Goal: Communication & Community: Answer question/provide support

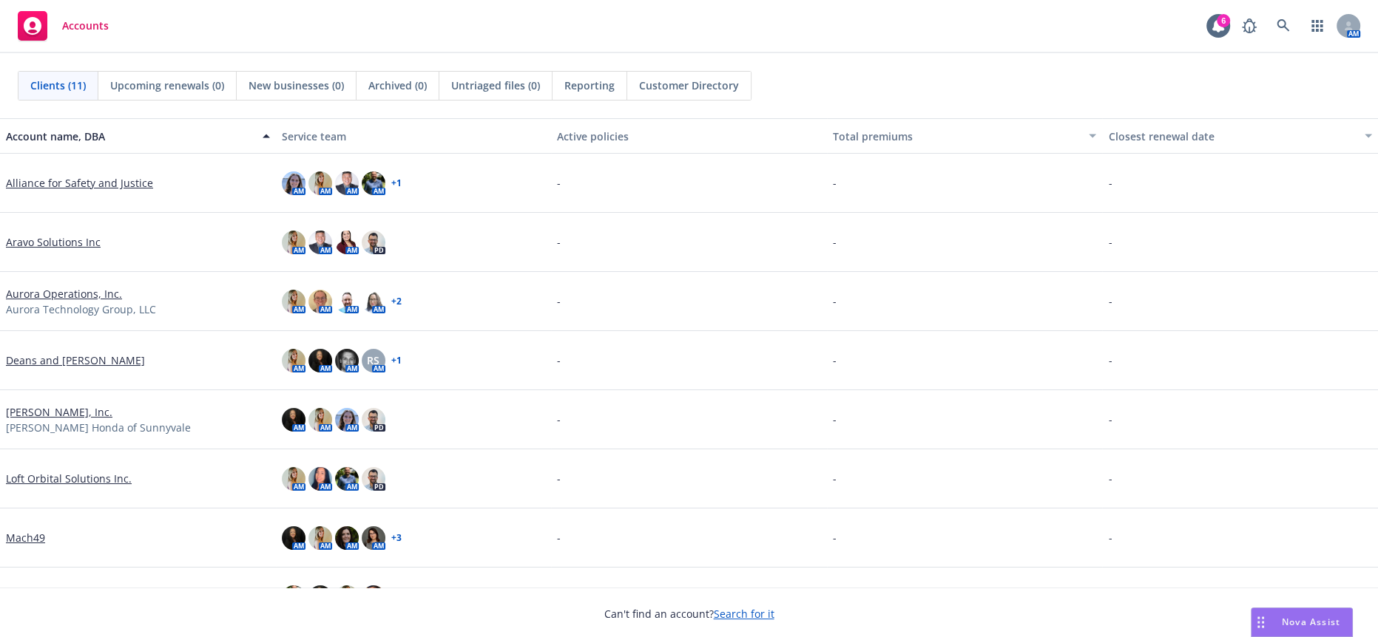
click at [1273, 629] on div "Nova Assist" at bounding box center [1311, 622] width 82 height 13
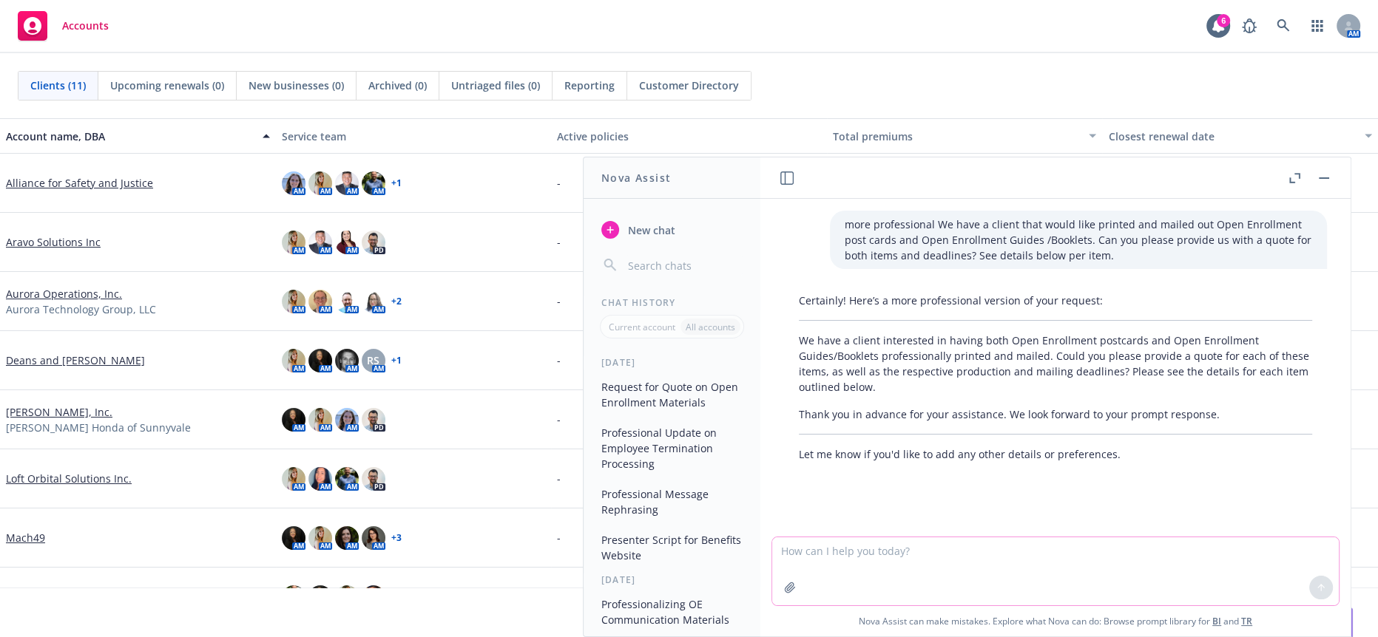
click at [1018, 561] on textarea at bounding box center [1055, 572] width 566 height 68
paste textarea "Thank you so much for your patience as we made the following updates to the wra…"
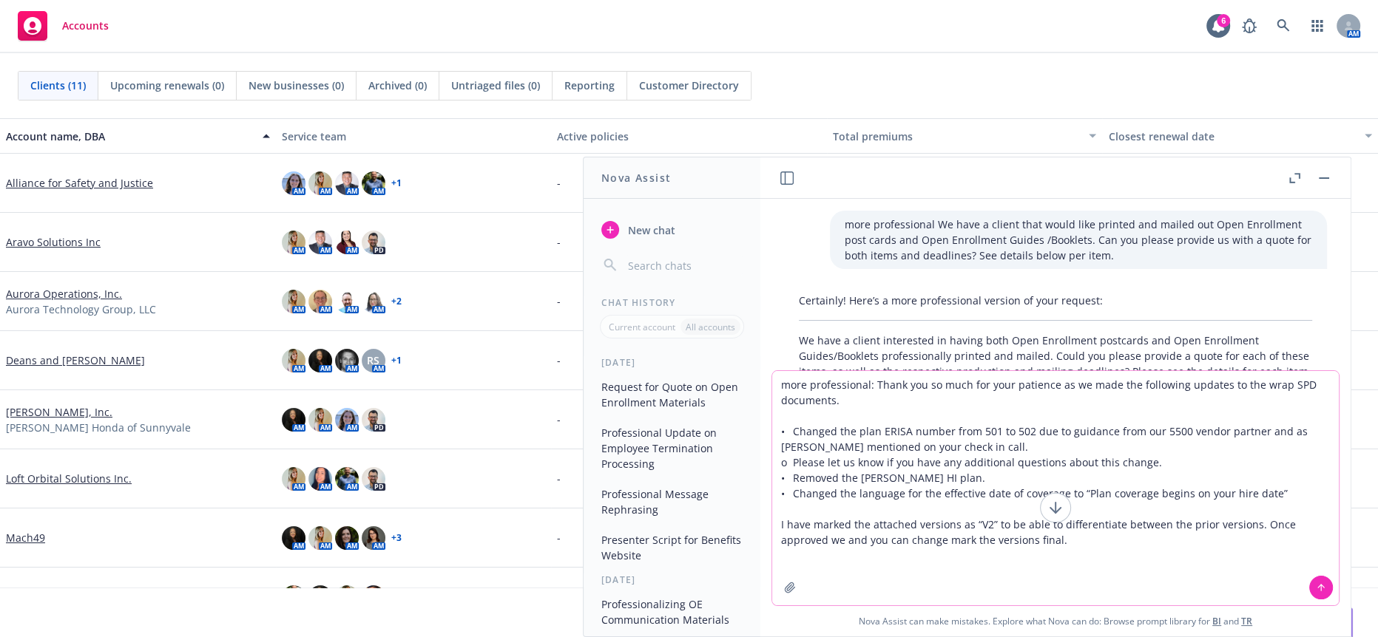
type textarea "more professional: Thank you so much for your patience as we made the following…"
click at [1318, 588] on icon at bounding box center [1321, 586] width 6 height 3
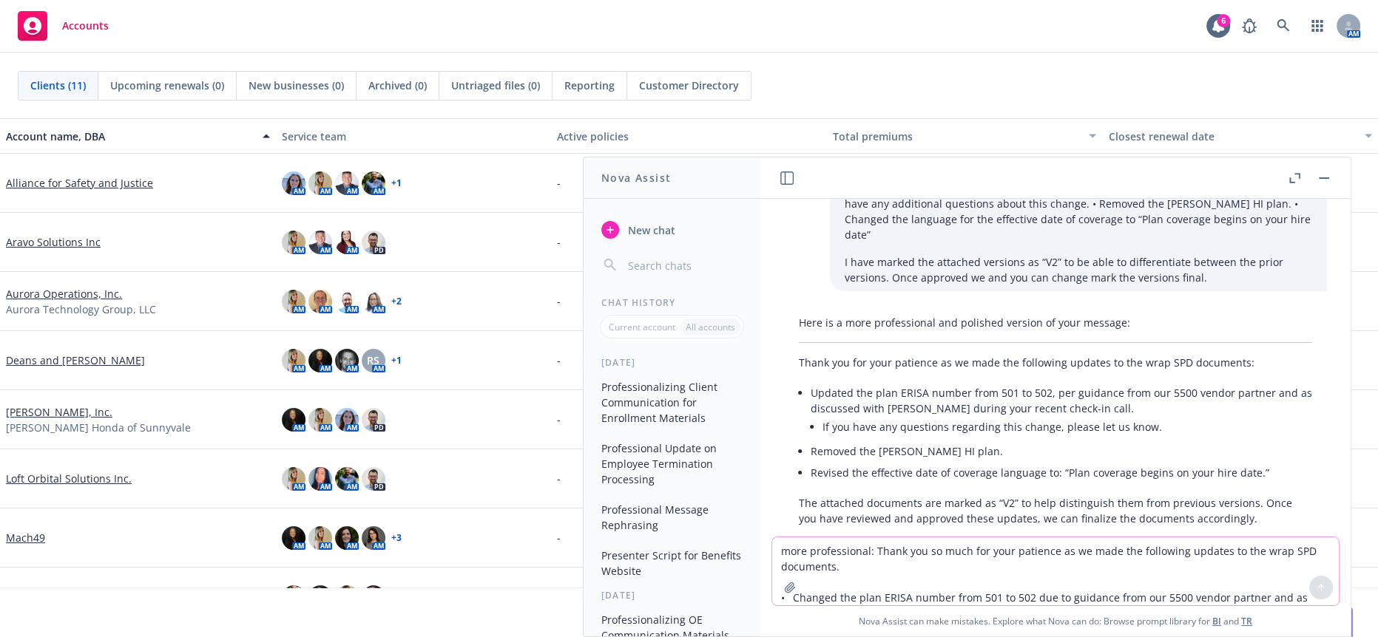
scroll to position [383, 0]
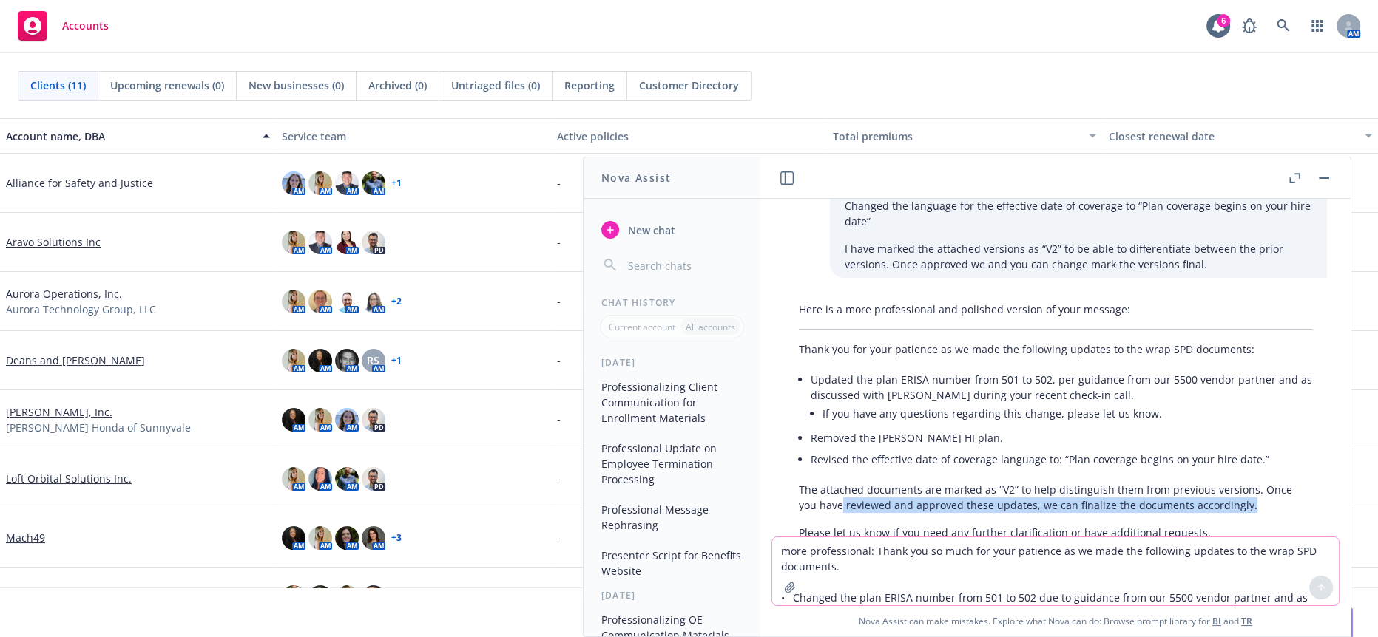
drag, startPoint x: 1228, startPoint y: 466, endPoint x: 818, endPoint y: 470, distance: 410.4
click at [818, 482] on p "The attached documents are marked as “V2” to help distinguish them from previou…" at bounding box center [1055, 497] width 513 height 31
click at [1183, 509] on div "more professional We have a client that would like printed and mailed out Open …" at bounding box center [1055, 368] width 590 height 338
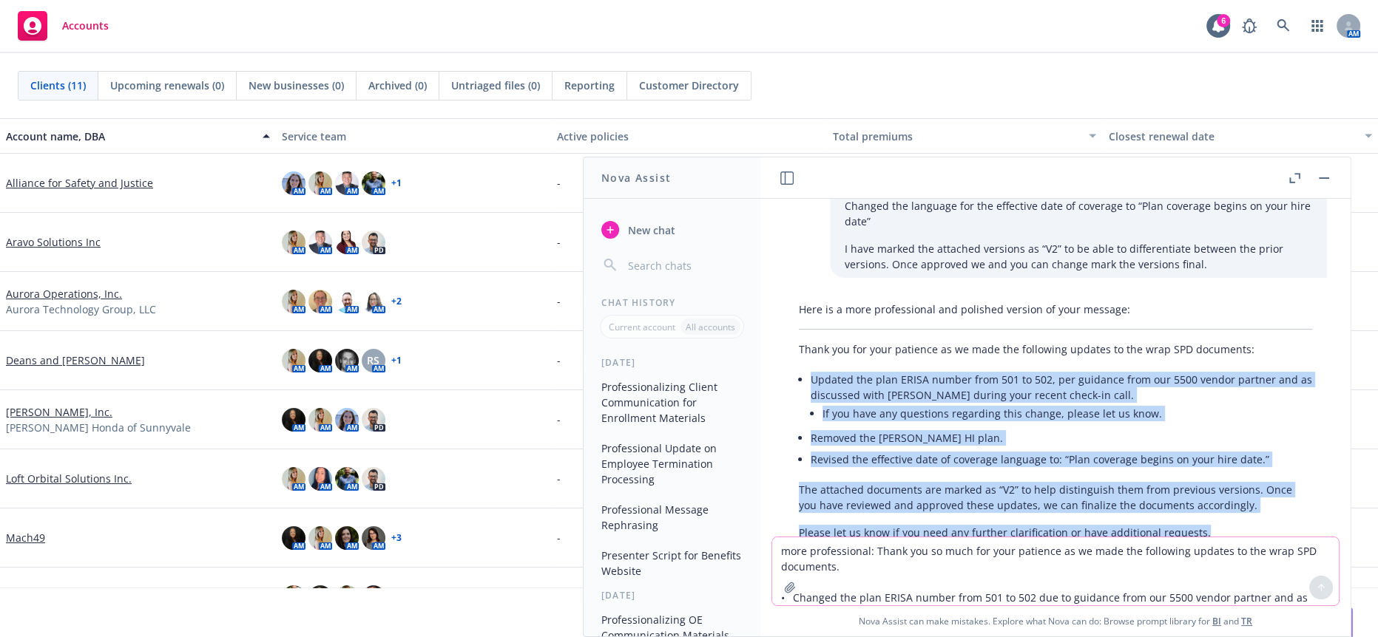
drag, startPoint x: 1201, startPoint y: 497, endPoint x: 791, endPoint y: 345, distance: 437.8
click at [791, 345] on div "Here is a more professional and polished version of your message: Thank you for…" at bounding box center [1055, 421] width 543 height 251
click at [1123, 403] on li "If you have any questions regarding this change, please let us know." at bounding box center [1067, 413] width 490 height 21
click at [1253, 481] on div "Here is a more professional and polished version of your message: Thank you for…" at bounding box center [1055, 421] width 543 height 251
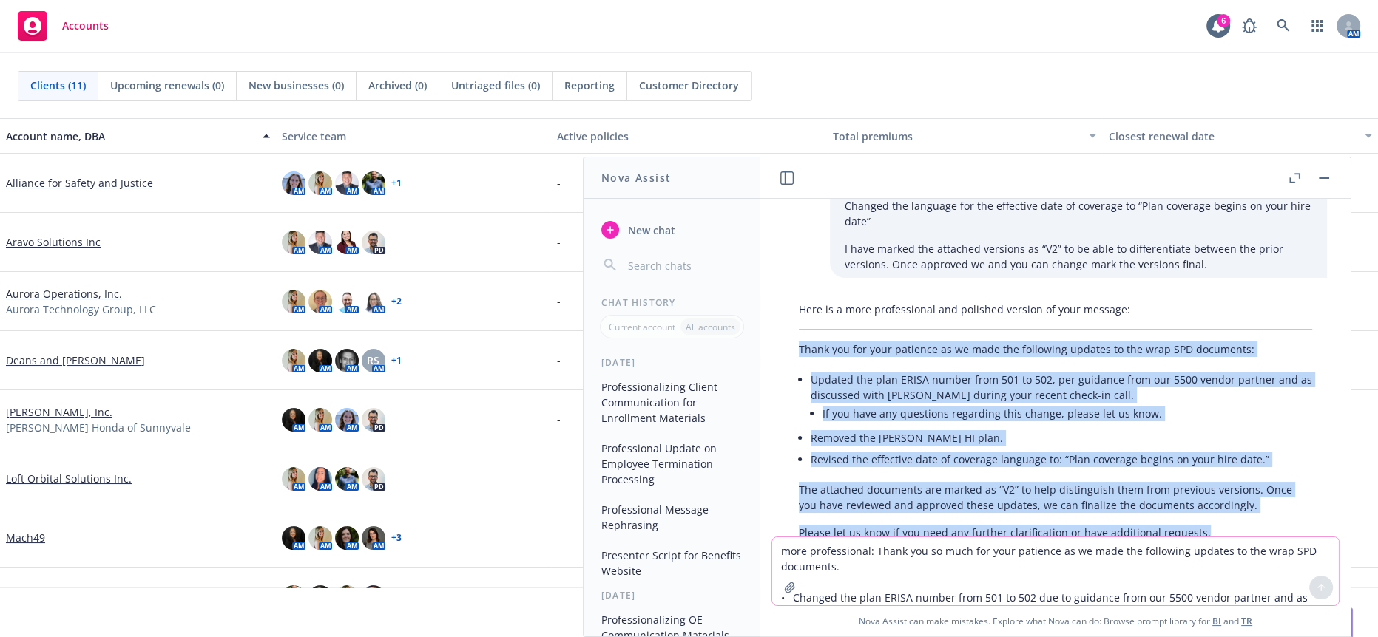
drag, startPoint x: 1225, startPoint y: 490, endPoint x: 783, endPoint y: 317, distance: 475.1
click at [784, 317] on div "Here is a more professional and polished version of your message: Thank you for…" at bounding box center [1055, 421] width 543 height 251
copy div "Thank you for your patience as we made the following updates to the wrap SPD do…"
click at [1333, 181] on button at bounding box center [1324, 178] width 18 height 18
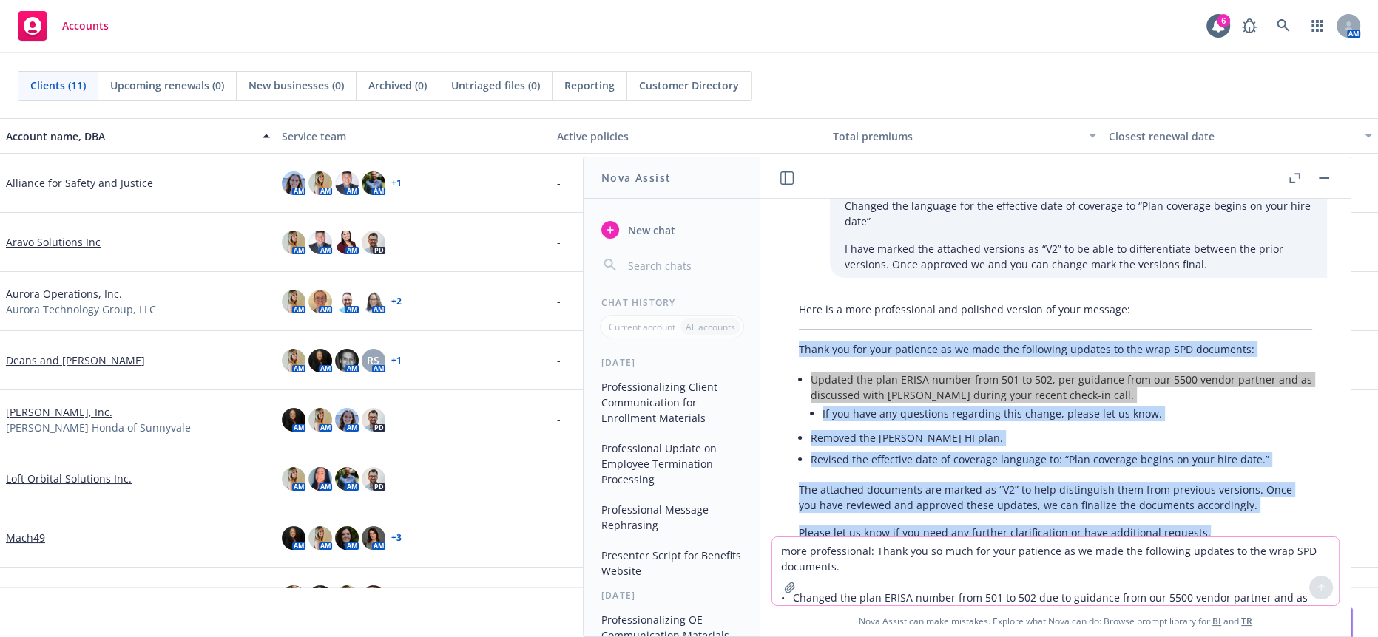
click at [1329, 169] on div at bounding box center [1308, 178] width 47 height 18
